Goal: Task Accomplishment & Management: Manage account settings

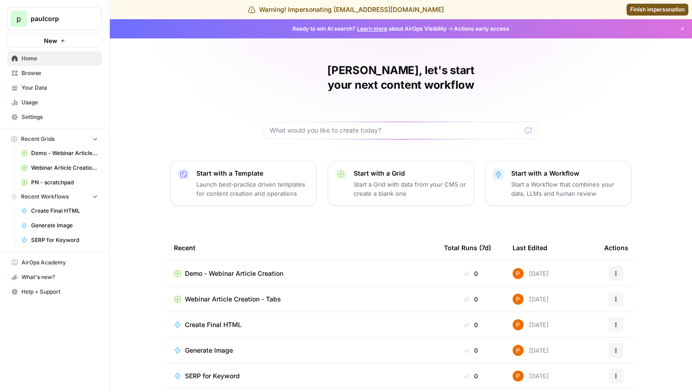
click at [59, 117] on span "Settings" at bounding box center [59, 117] width 76 height 8
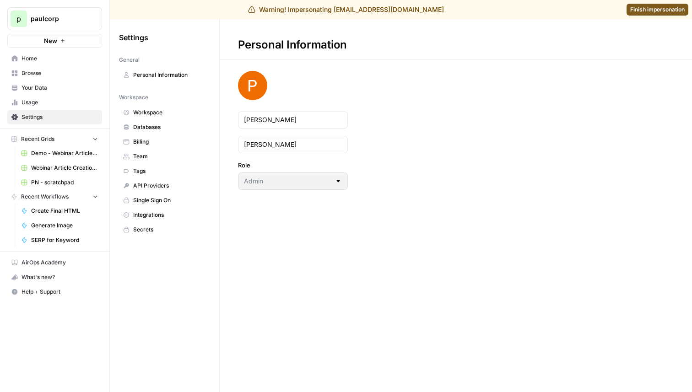
click at [172, 117] on link "Workspace" at bounding box center [164, 112] width 91 height 15
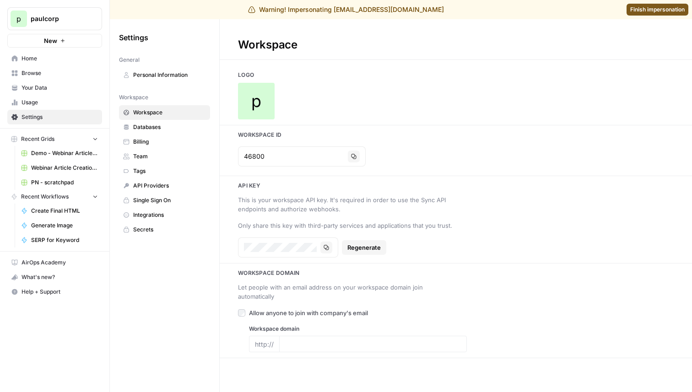
click at [48, 99] on span "Usage" at bounding box center [59, 102] width 76 height 8
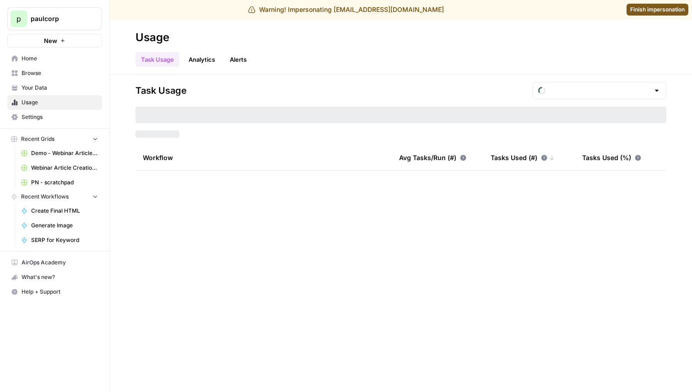
type input "August Tasks"
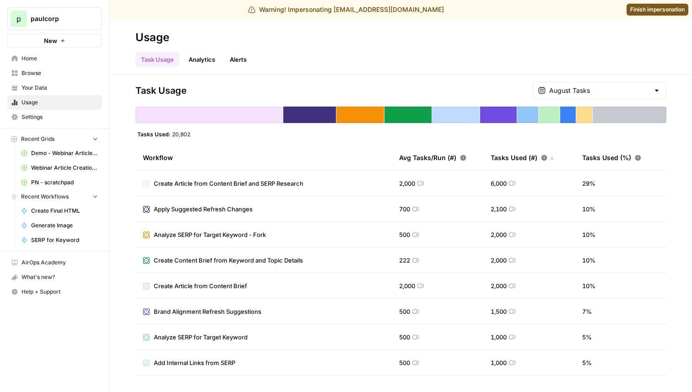
click at [648, 12] on span "Finish impersonation" at bounding box center [657, 9] width 54 height 8
